Goal: Transaction & Acquisition: Purchase product/service

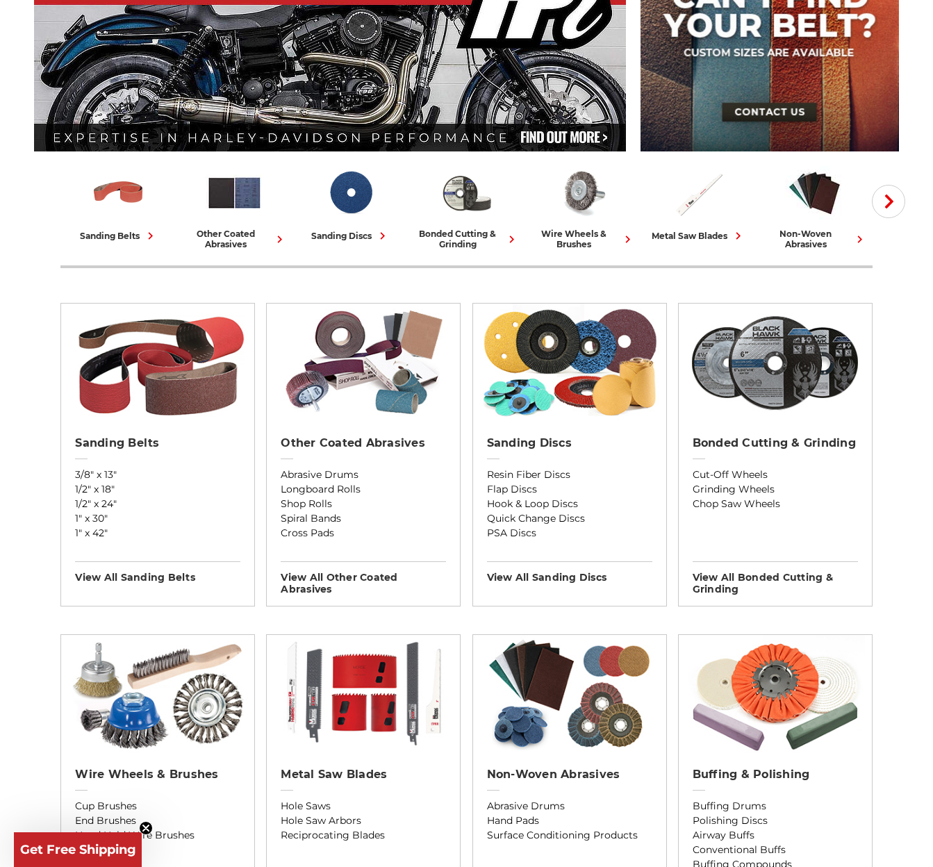
scroll to position [230, 0]
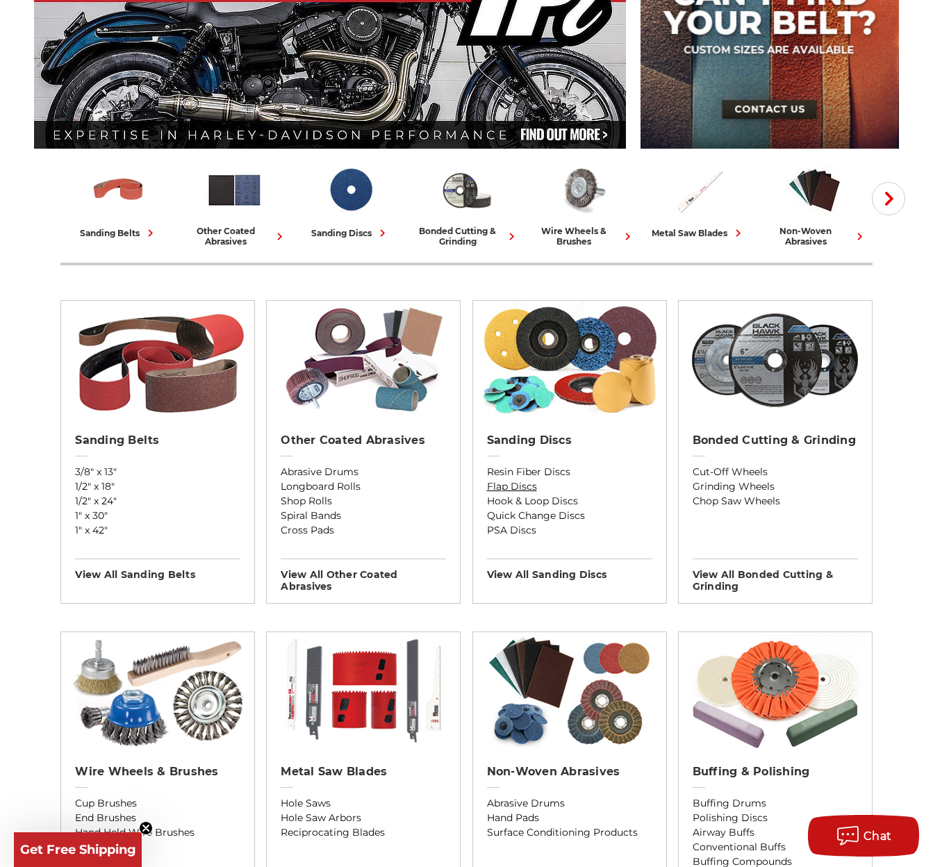
click at [516, 483] on link "Flap Discs" at bounding box center [569, 486] width 165 height 15
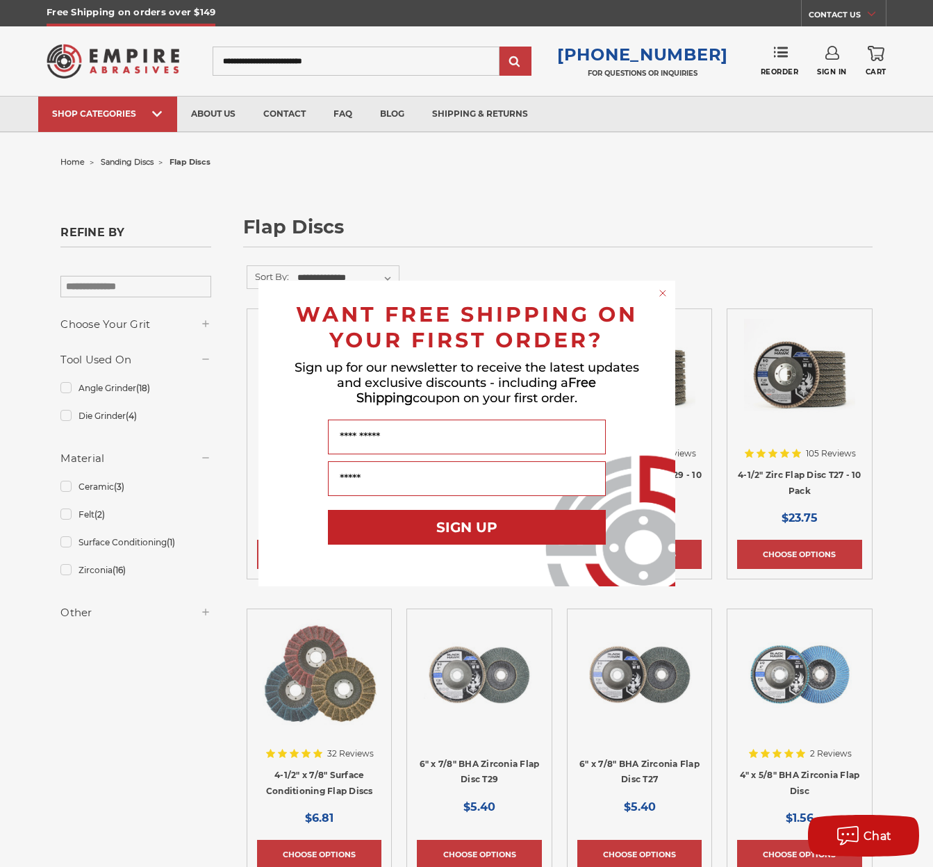
click at [662, 292] on circle "Close dialog" at bounding box center [662, 293] width 13 height 13
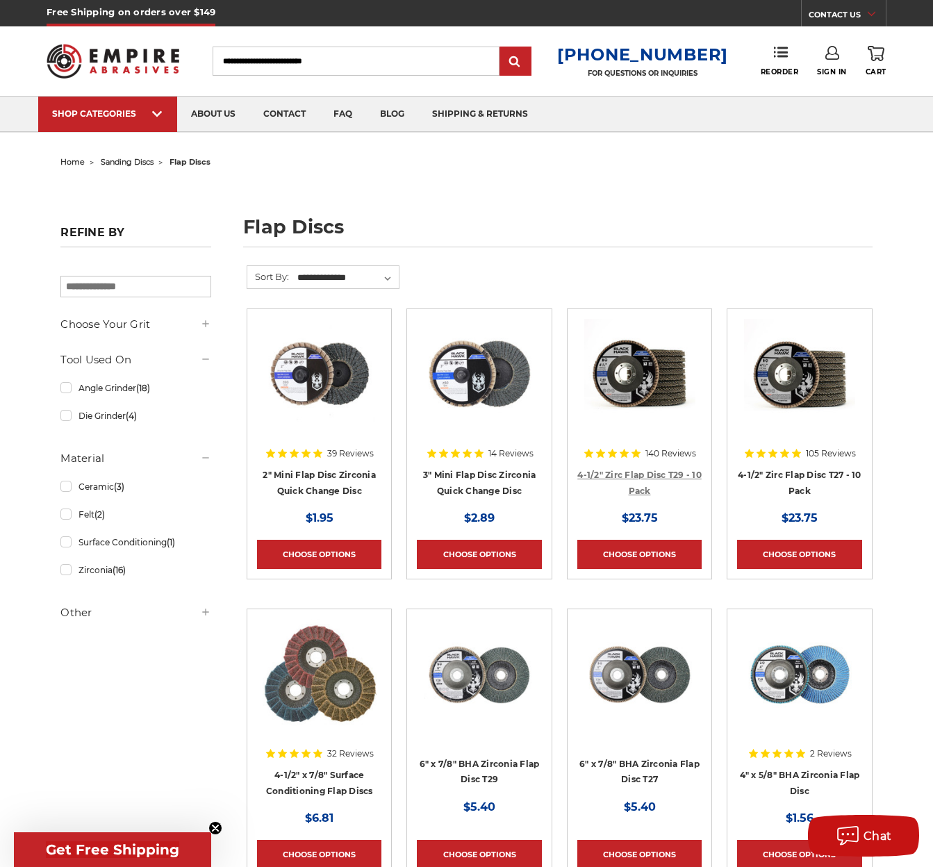
click at [650, 470] on link "4-1/2" Zirc Flap Disc T29 - 10 Pack" at bounding box center [639, 483] width 124 height 26
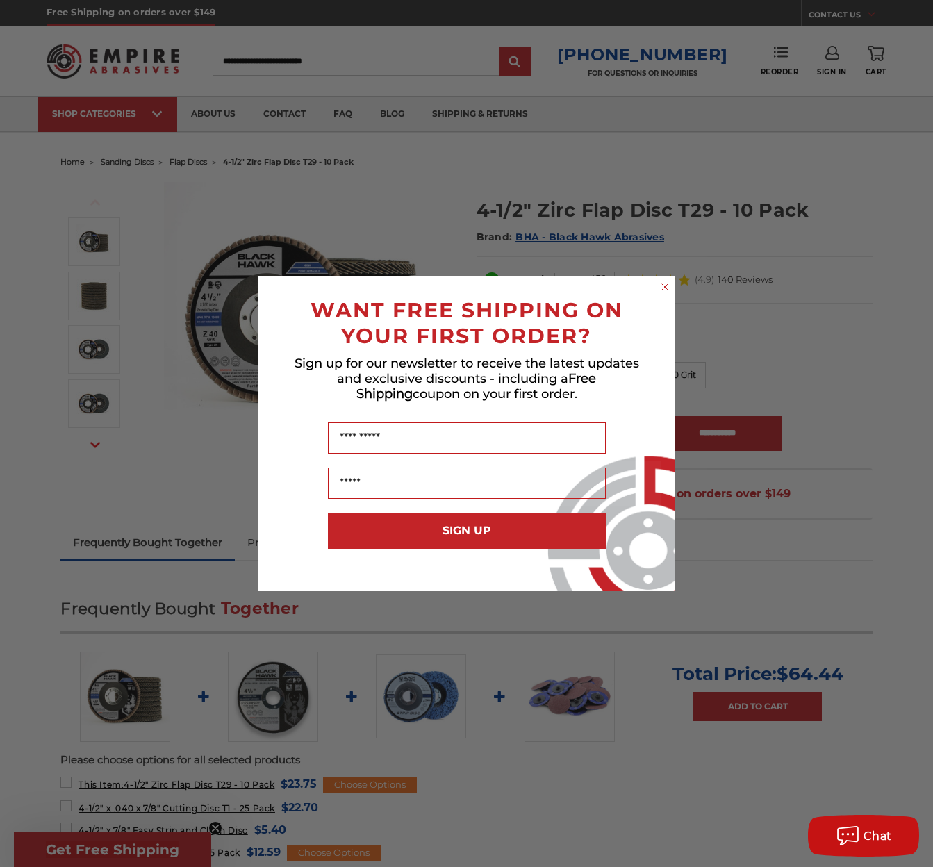
click at [666, 290] on circle "Close dialog" at bounding box center [664, 287] width 13 height 13
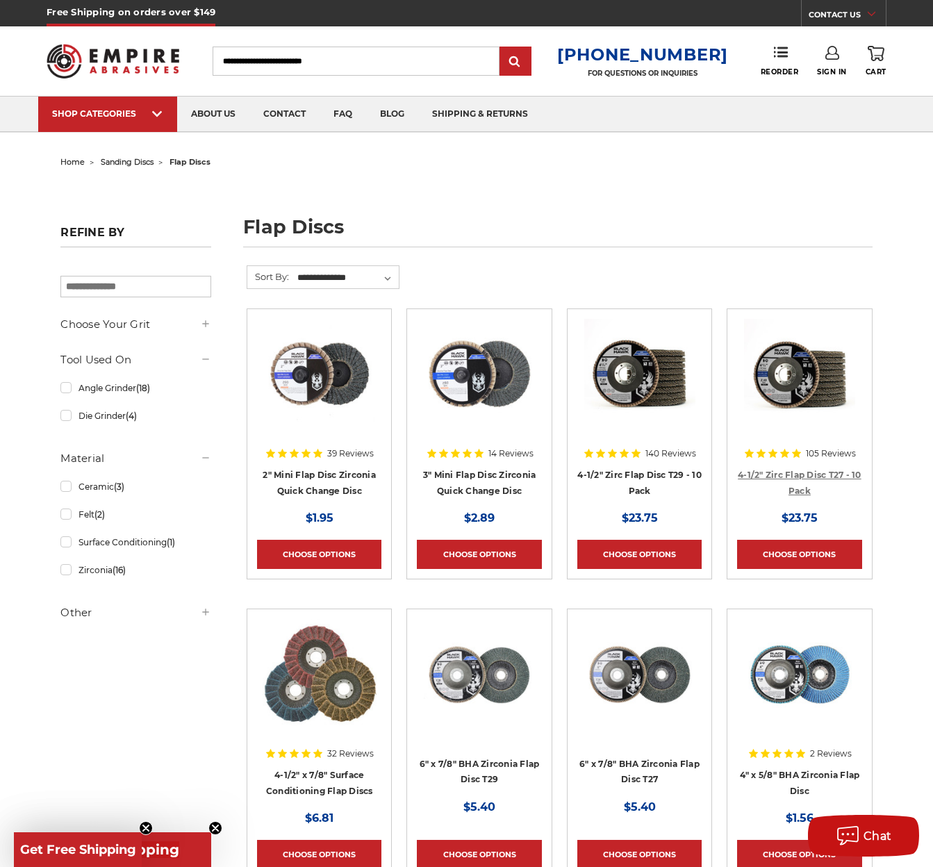
click at [807, 474] on link "4-1/2" Zirc Flap Disc T27 - 10 Pack" at bounding box center [800, 483] width 124 height 26
